Goal: Task Accomplishment & Management: Use online tool/utility

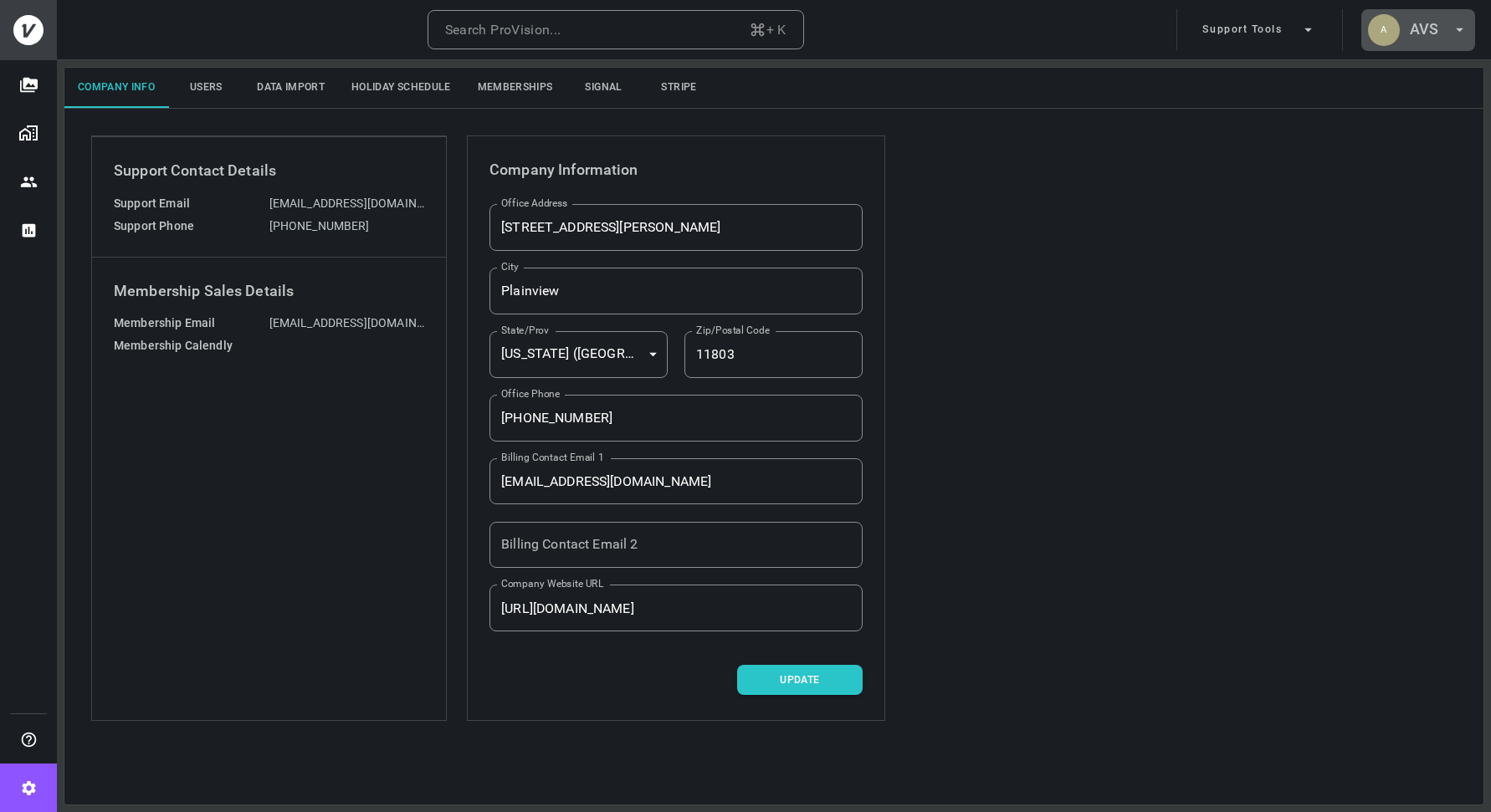
click at [1423, 38] on h6 "AVS" at bounding box center [1424, 30] width 29 height 24
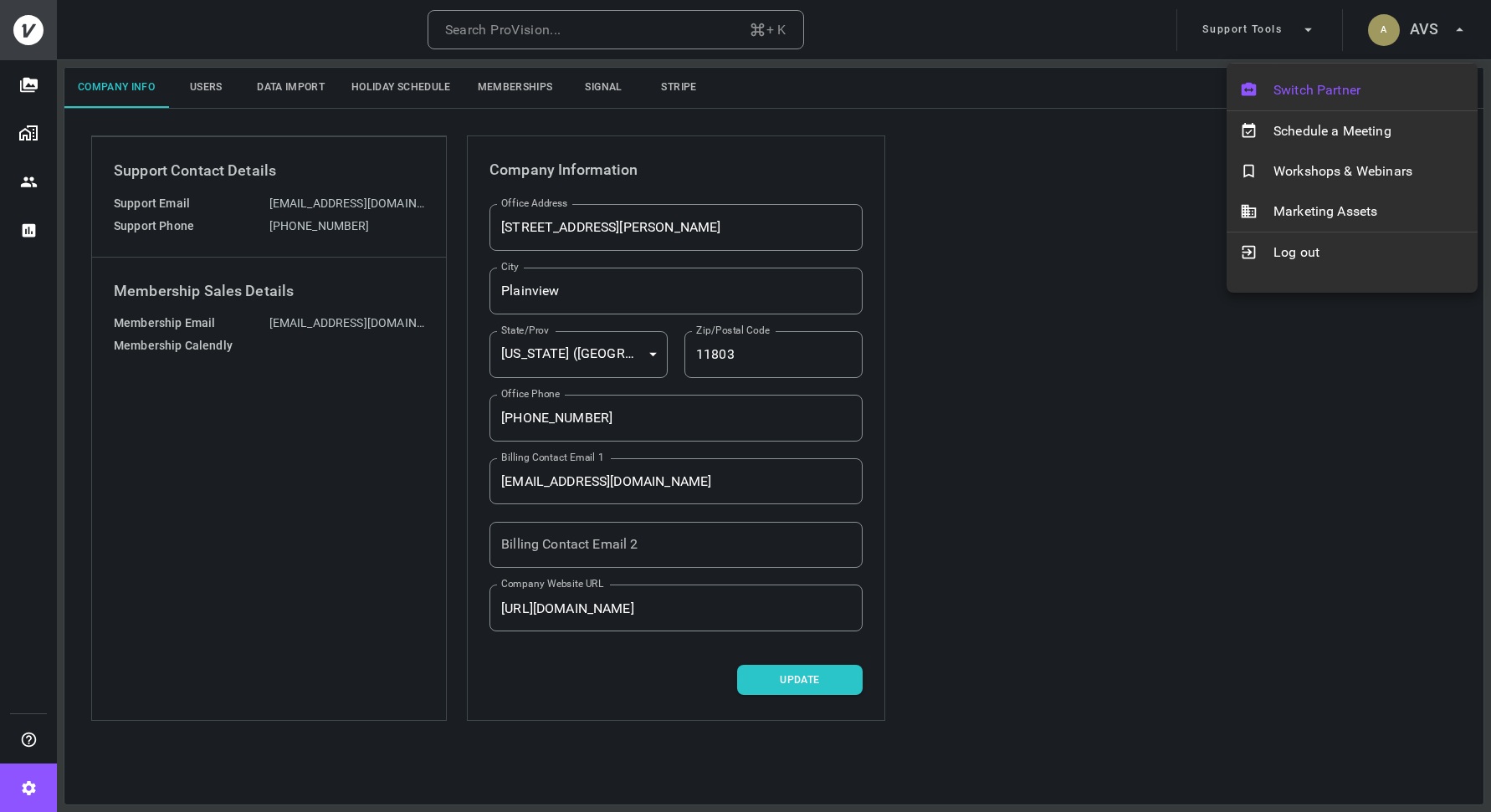
click at [1379, 89] on span "Switch Partner" at bounding box center [1368, 90] width 191 height 20
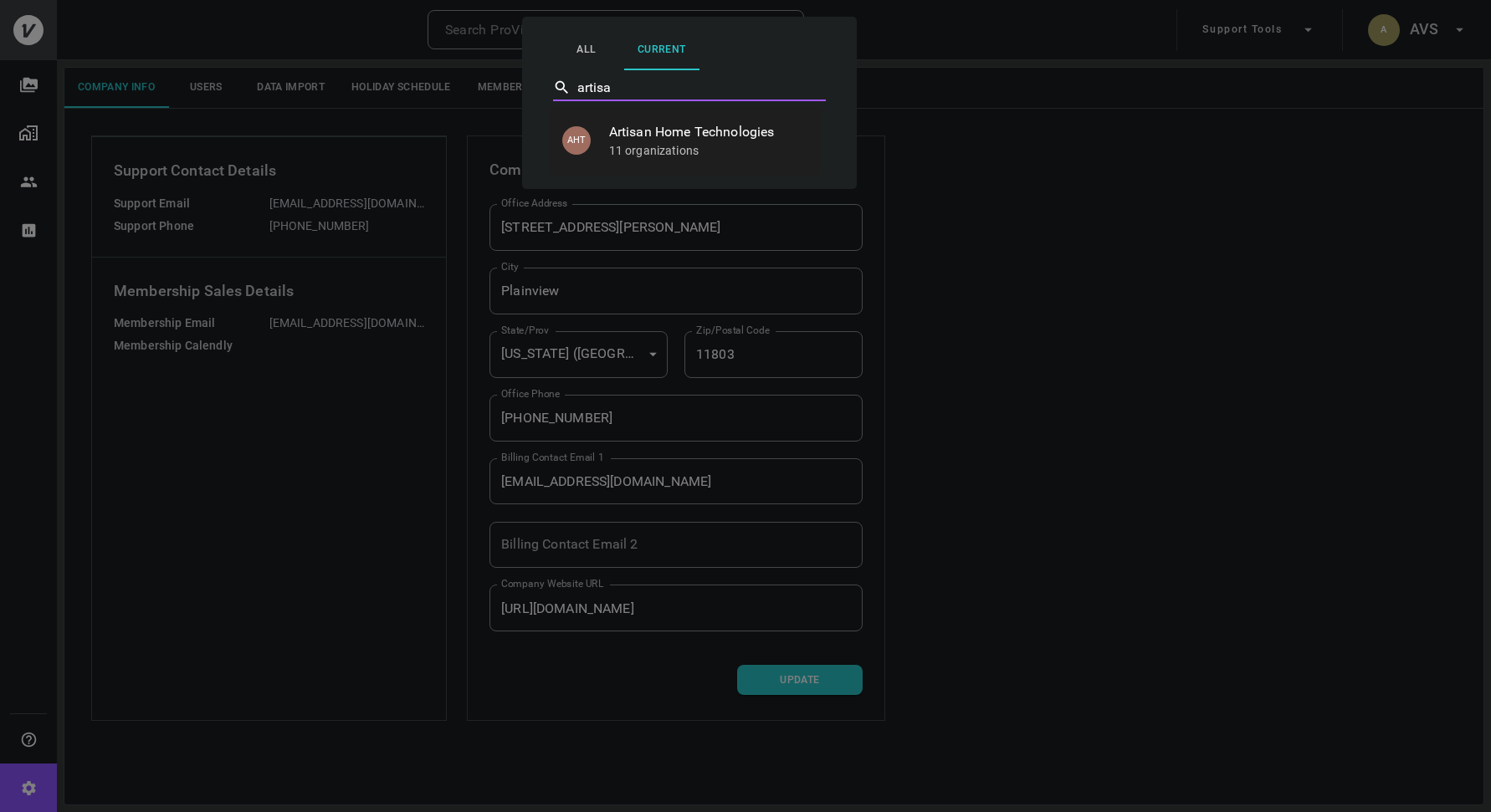
type input "artisan"
click at [749, 145] on p "11 organizations" at bounding box center [709, 150] width 199 height 17
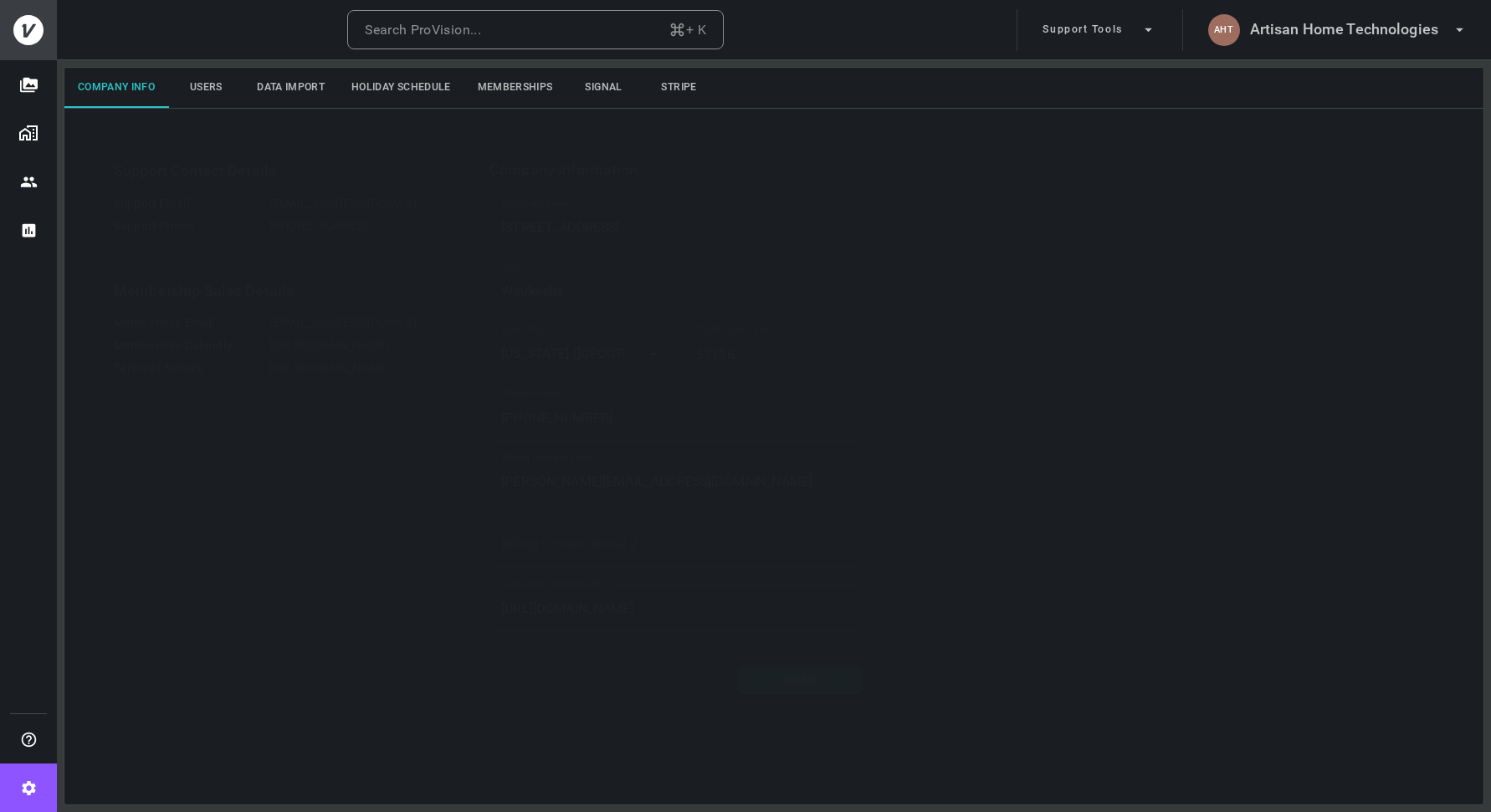
click at [37, 137] on img "Organizations" at bounding box center [28, 132] width 20 height 20
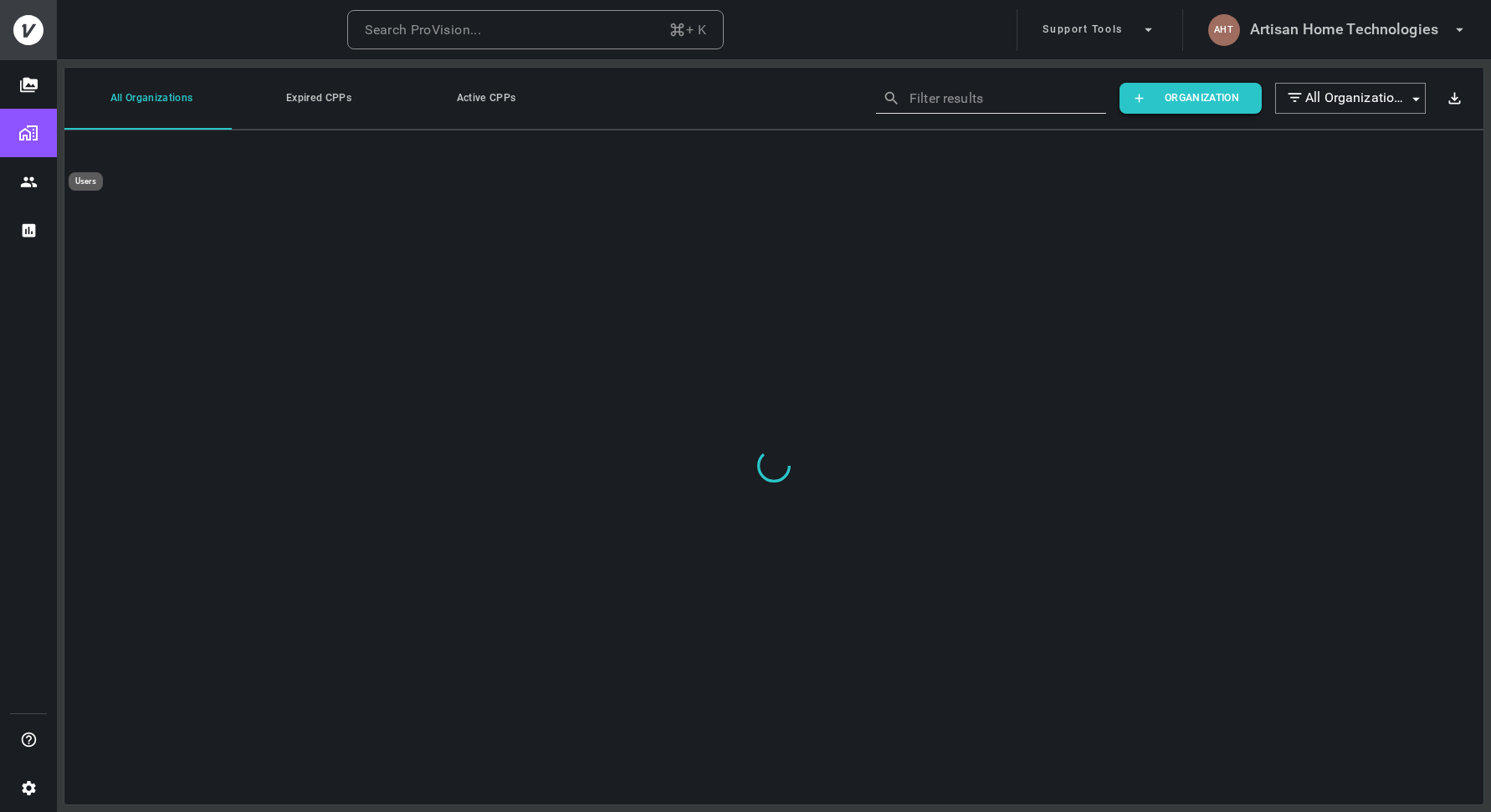
click at [28, 176] on icon "Users" at bounding box center [29, 182] width 17 height 17
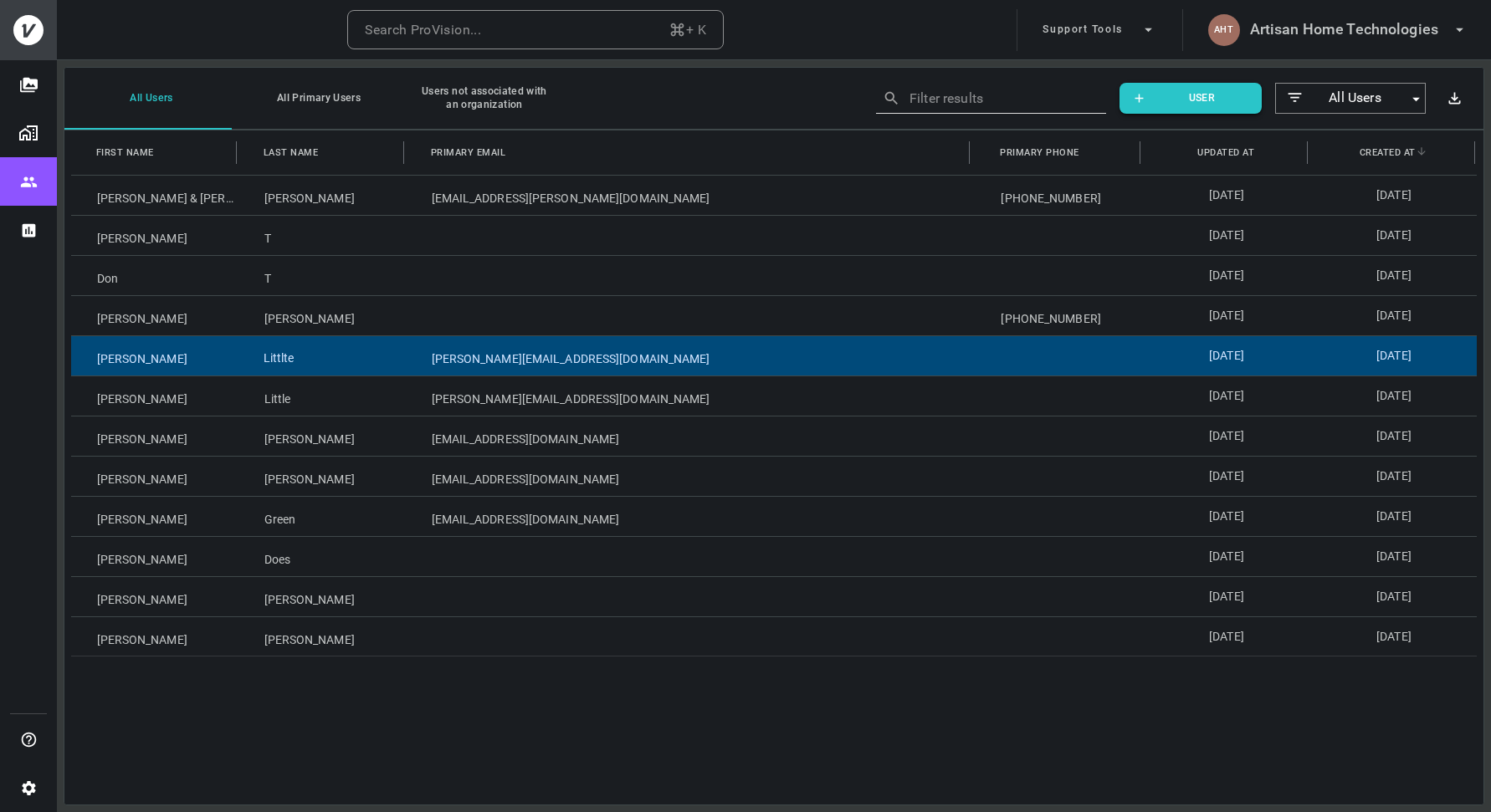
click at [377, 369] on div "Littlte" at bounding box center [322, 355] width 167 height 39
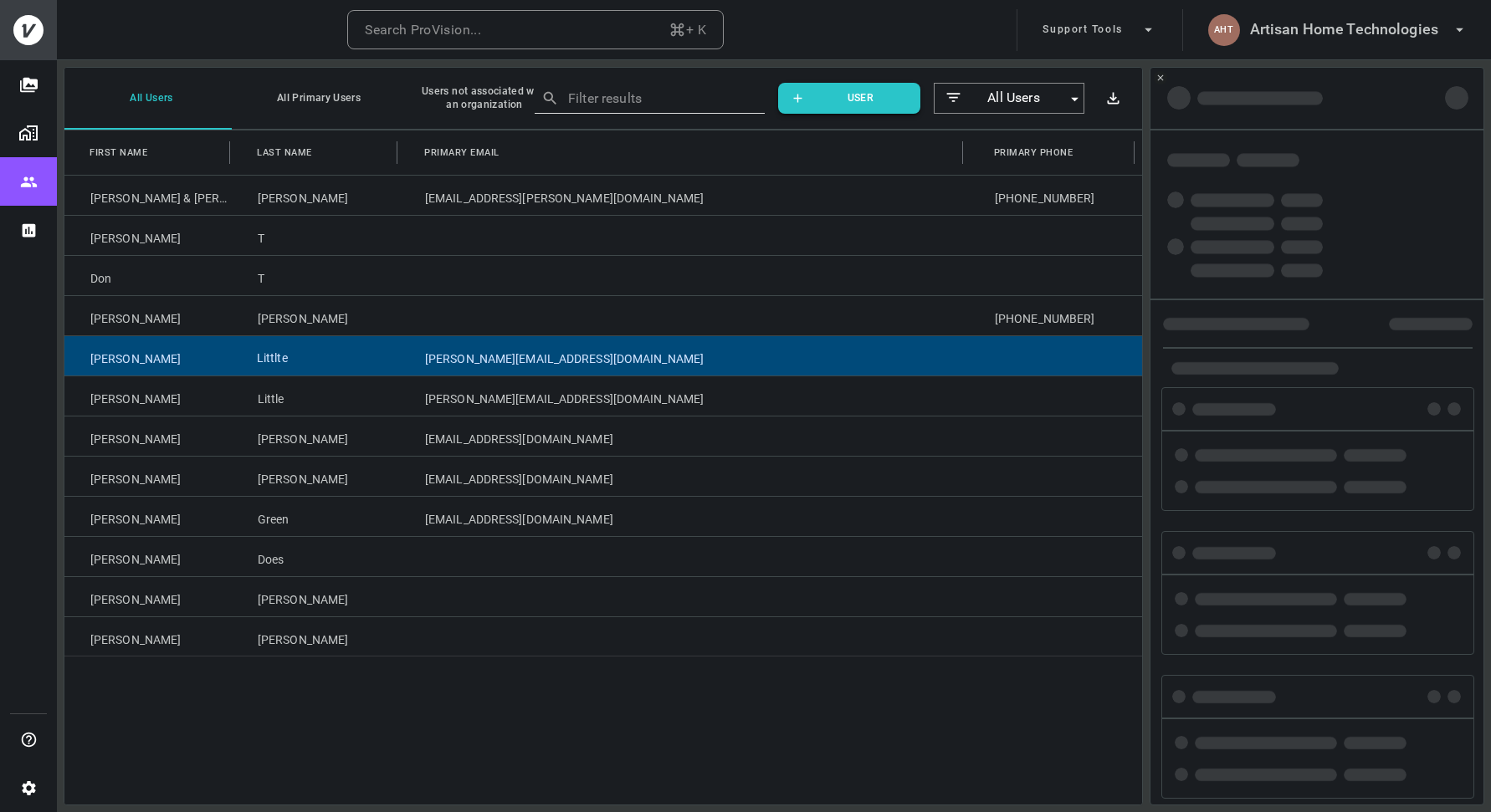
click at [377, 370] on div "Littlte" at bounding box center [315, 355] width 167 height 39
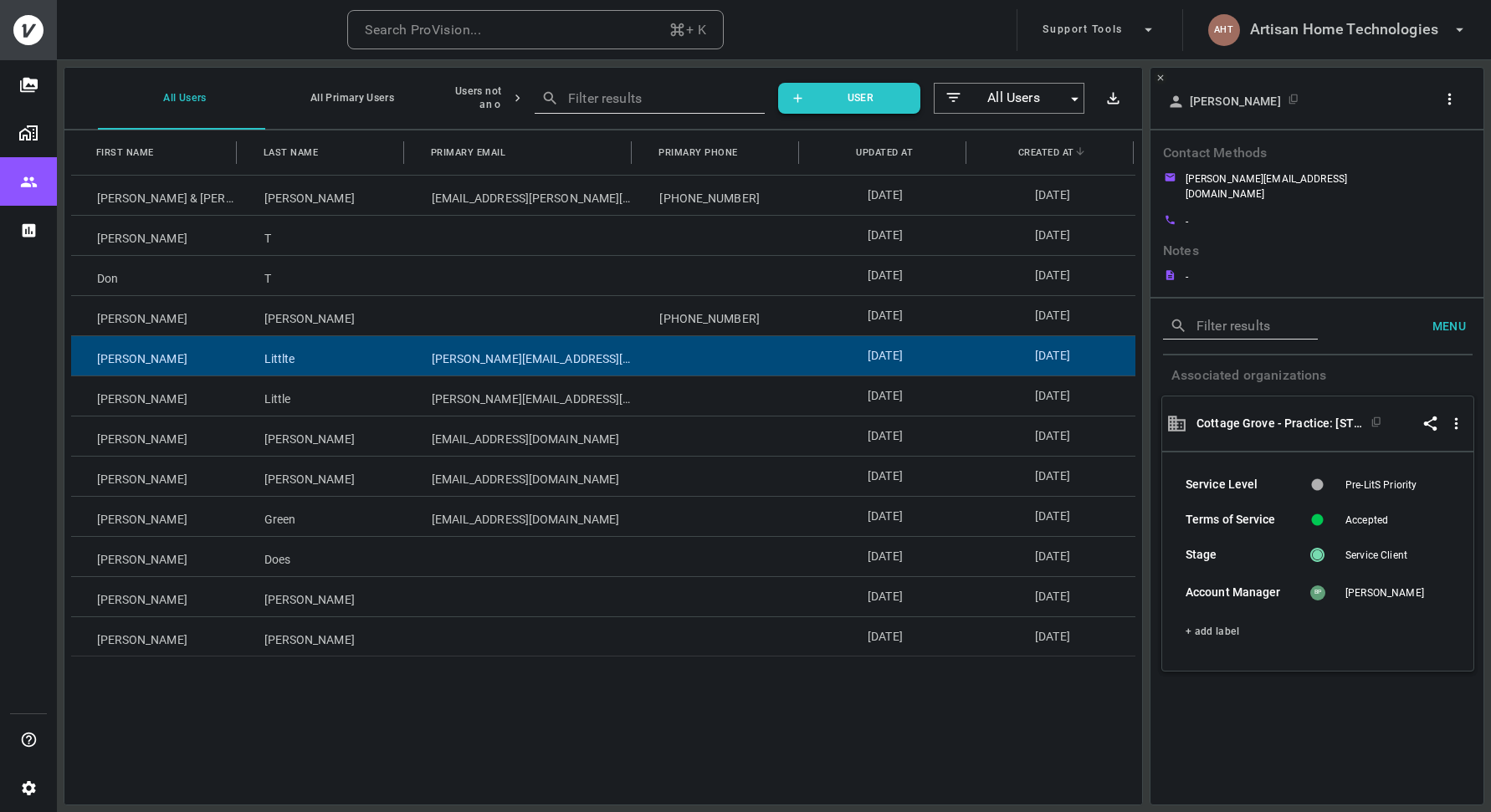
click at [1451, 102] on icon "button" at bounding box center [1449, 99] width 17 height 17
click at [1400, 164] on p "Copy Client ID" at bounding box center [1421, 159] width 84 height 20
click at [1386, 78] on div at bounding box center [745, 406] width 1491 height 812
click at [1263, 33] on h6 "Artisan Home Technologies" at bounding box center [1344, 30] width 188 height 24
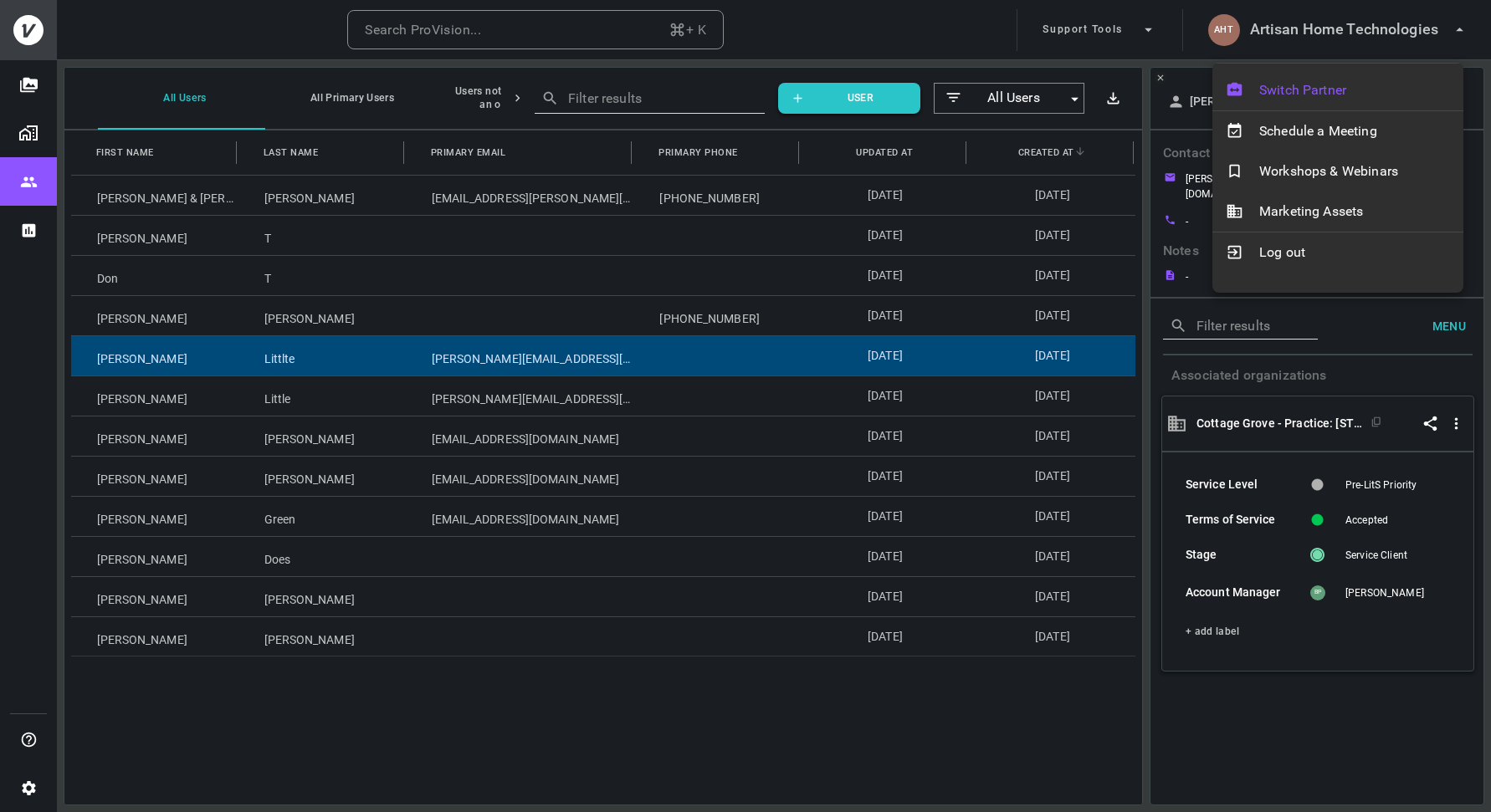
click at [1279, 92] on span "Switch Partner" at bounding box center [1354, 90] width 191 height 20
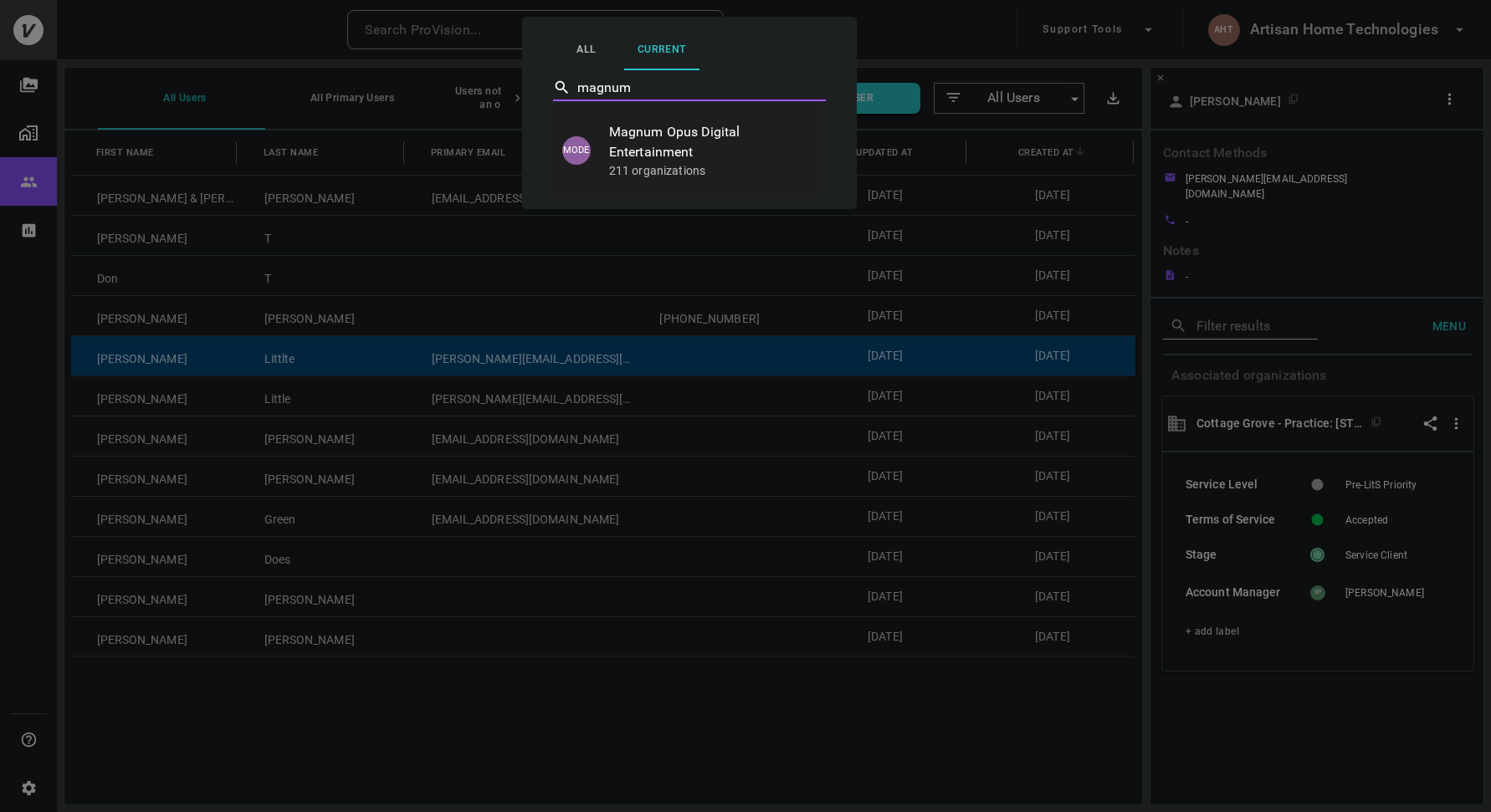
type input "Magnum Opus Digital Entertainment"
